Goal: Information Seeking & Learning: Learn about a topic

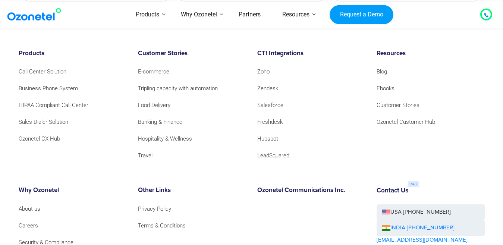
scroll to position [5276, 0]
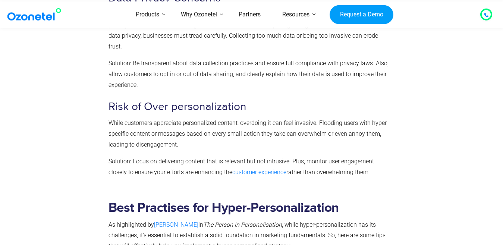
scroll to position [2280, 0]
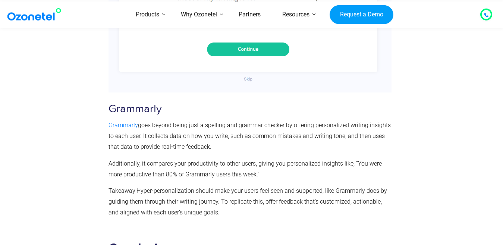
scroll to position [4485, 0]
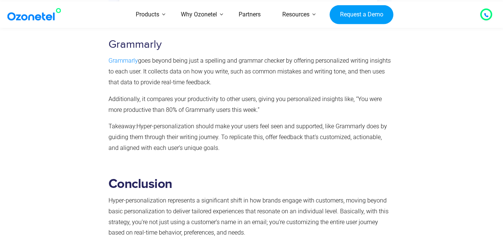
click at [116, 64] on span "Grammarly" at bounding box center [122, 60] width 29 height 7
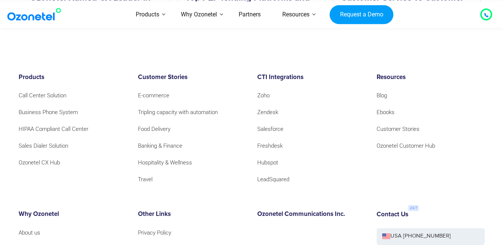
scroll to position [5200, 0]
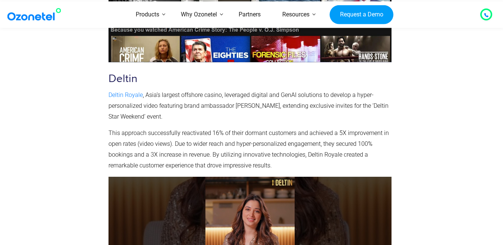
scroll to position [5517, 0]
